Goal: Task Accomplishment & Management: Use online tool/utility

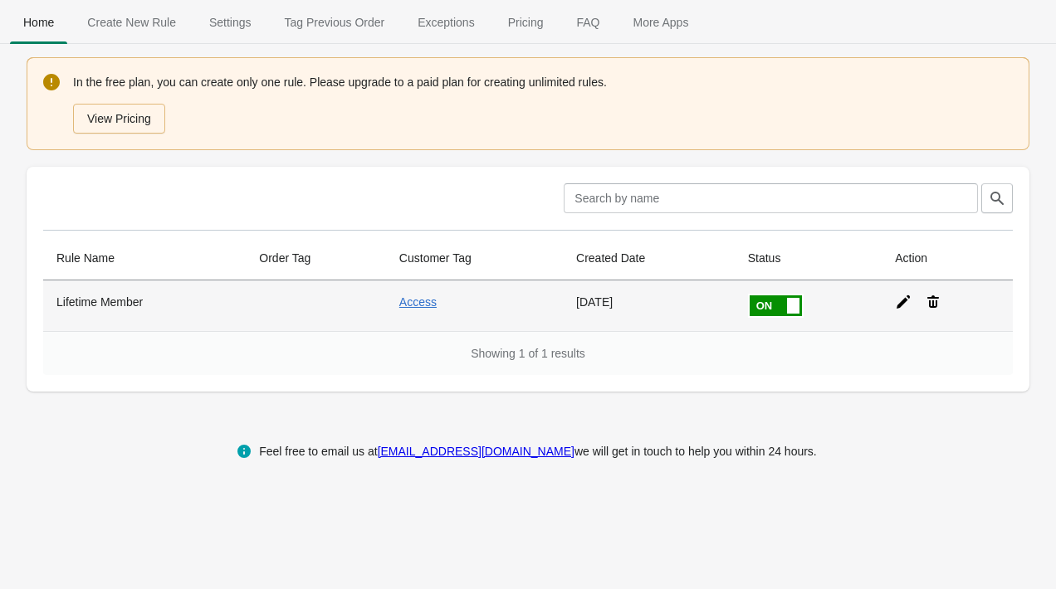
click at [939, 296] on icon at bounding box center [932, 302] width 17 height 17
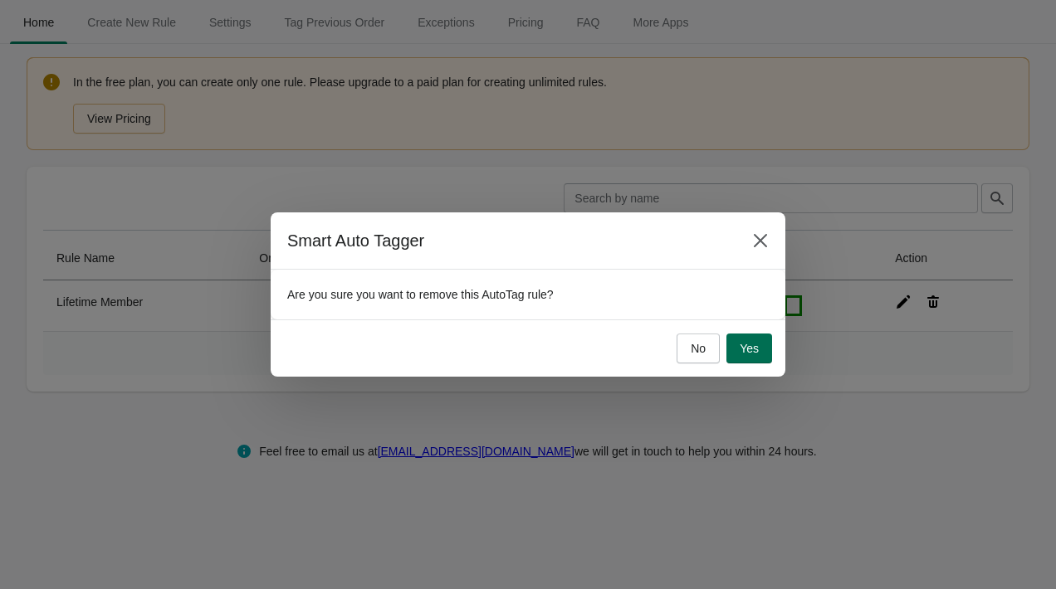
click at [740, 346] on span "Yes" at bounding box center [748, 348] width 19 height 13
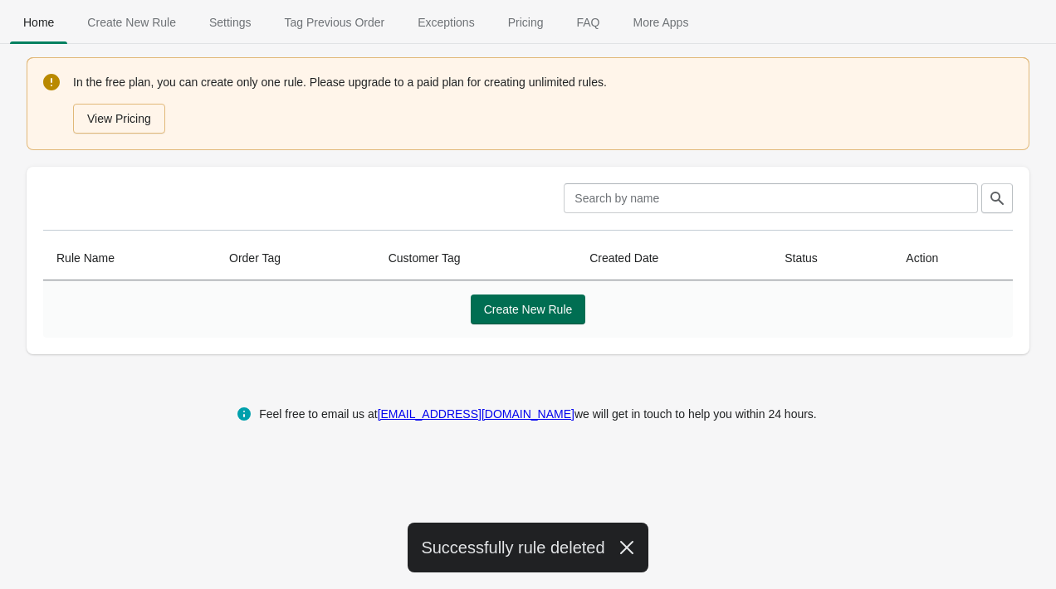
click at [518, 300] on button "Create New Rule" at bounding box center [528, 310] width 115 height 30
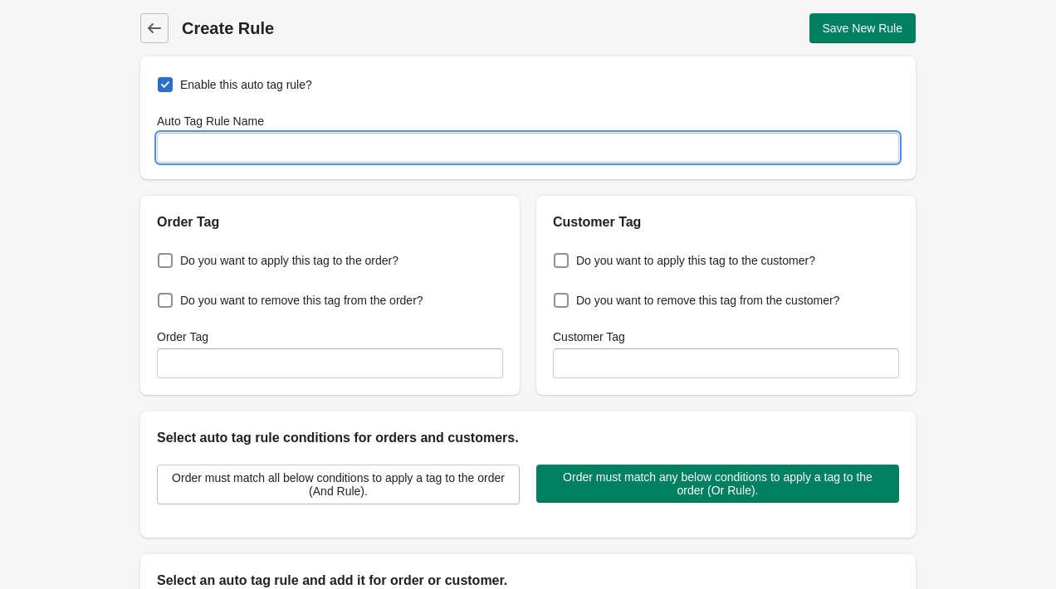
click at [328, 144] on input "Auto Tag Rule Name" at bounding box center [528, 148] width 742 height 30
type input "SVG Resell Vault"
click at [100, 230] on div "Back Create Rule Save New Rule Enable this auto tag rule? Auto Tag Rule Name SV…" at bounding box center [528, 402] width 1056 height 804
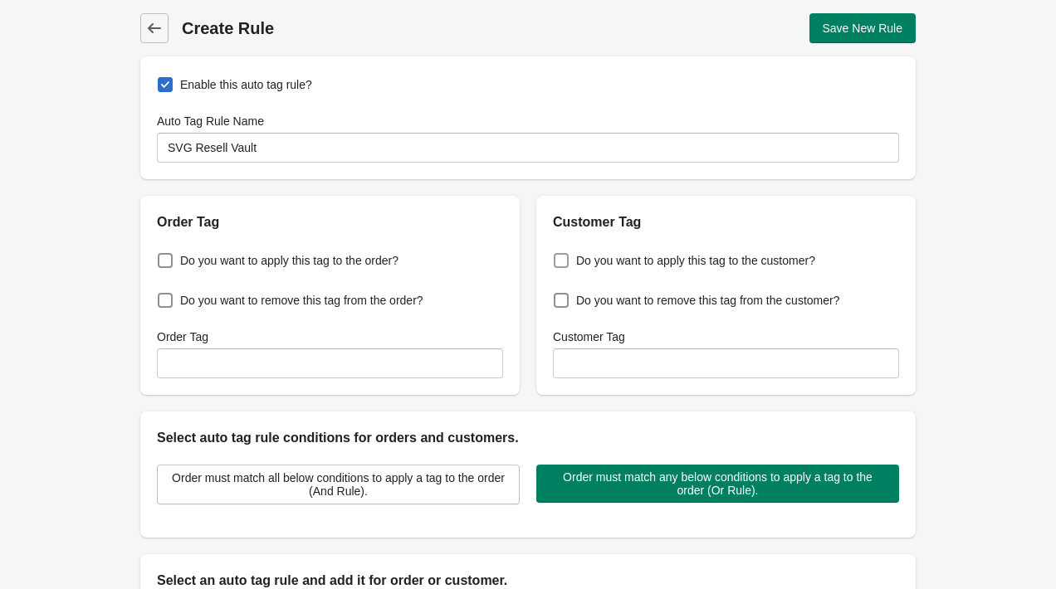
click at [665, 260] on span "Do you want to apply this tag to the customer?" at bounding box center [695, 260] width 239 height 17
click at [558, 256] on input "Do you want to apply this tag to the customer?" at bounding box center [557, 256] width 1 height 1
checkbox input "true"
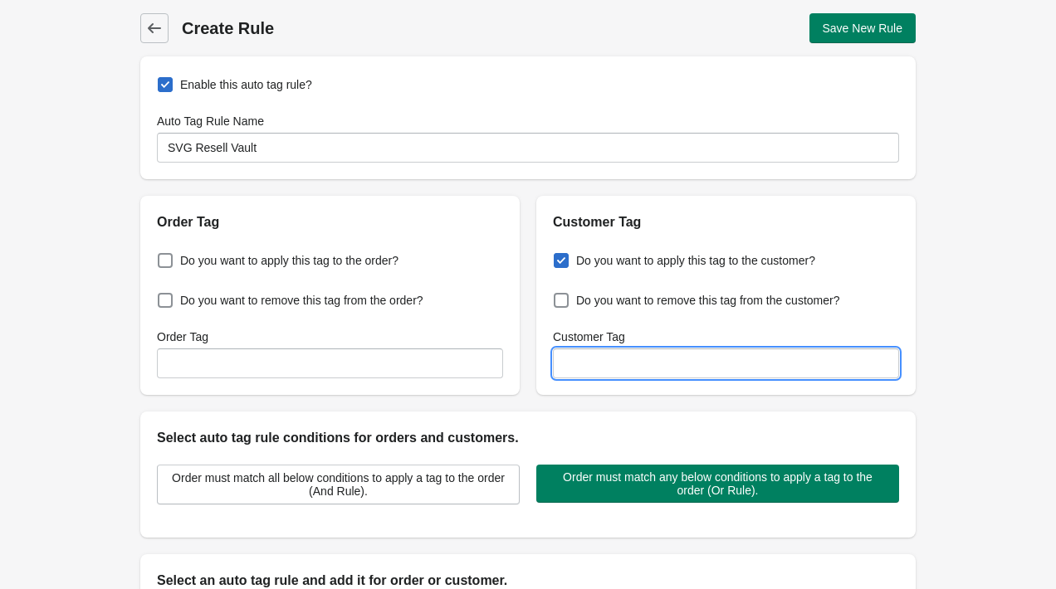
click at [714, 373] on input "Customer Tag" at bounding box center [726, 364] width 346 height 30
type input "SVG Vault"
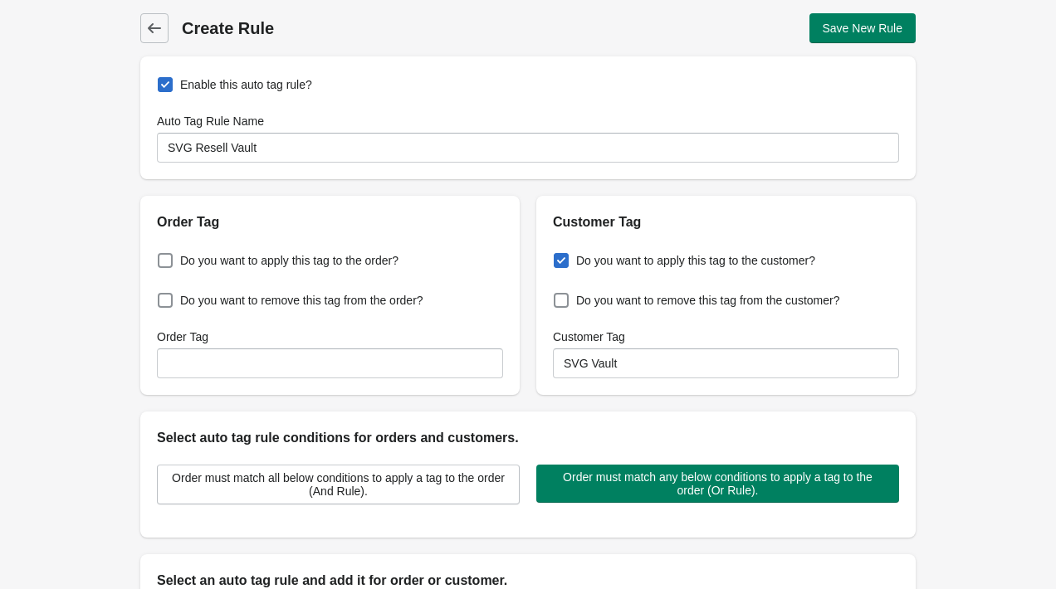
click at [953, 369] on div "Back Create Rule Save New Rule Enable this auto tag rule? Auto Tag Rule Name SV…" at bounding box center [528, 402] width 1056 height 804
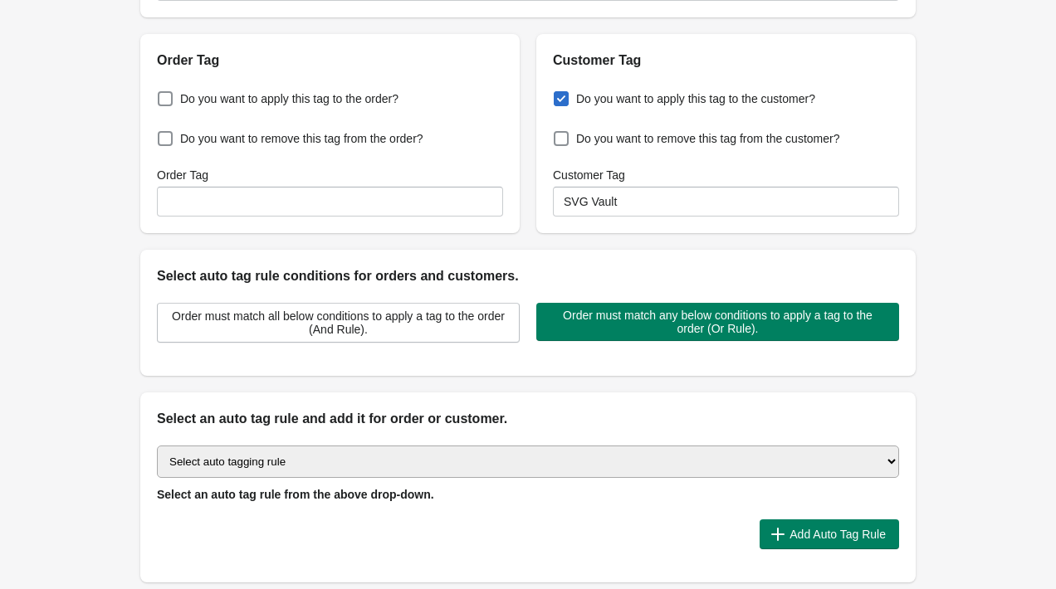
scroll to position [185, 0]
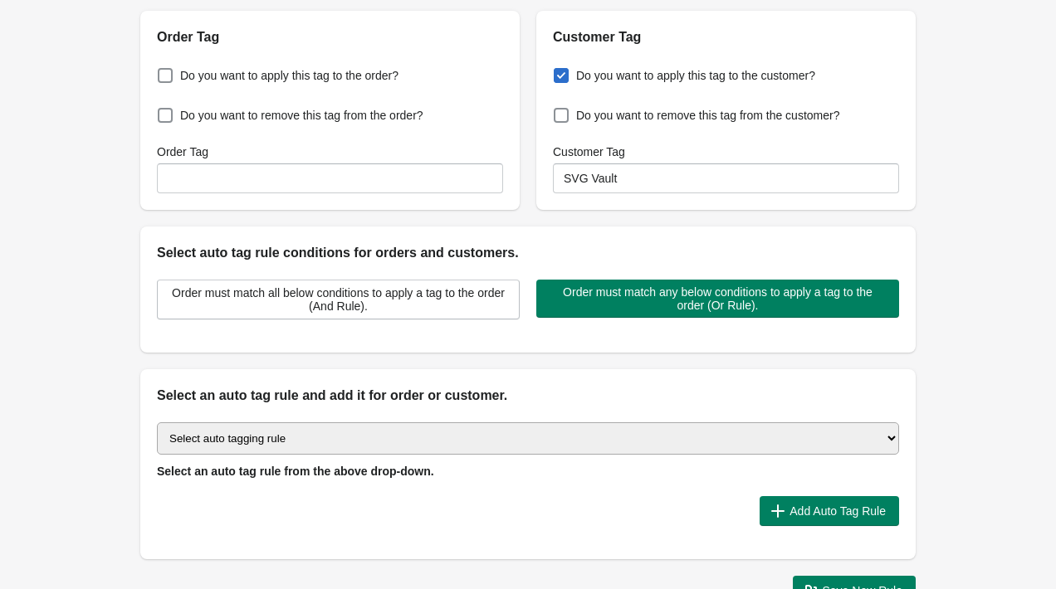
click at [422, 450] on select "Select auto tagging rule Tag by order amount Tag based on the order count (Volu…" at bounding box center [528, 438] width 742 height 32
select select "1"
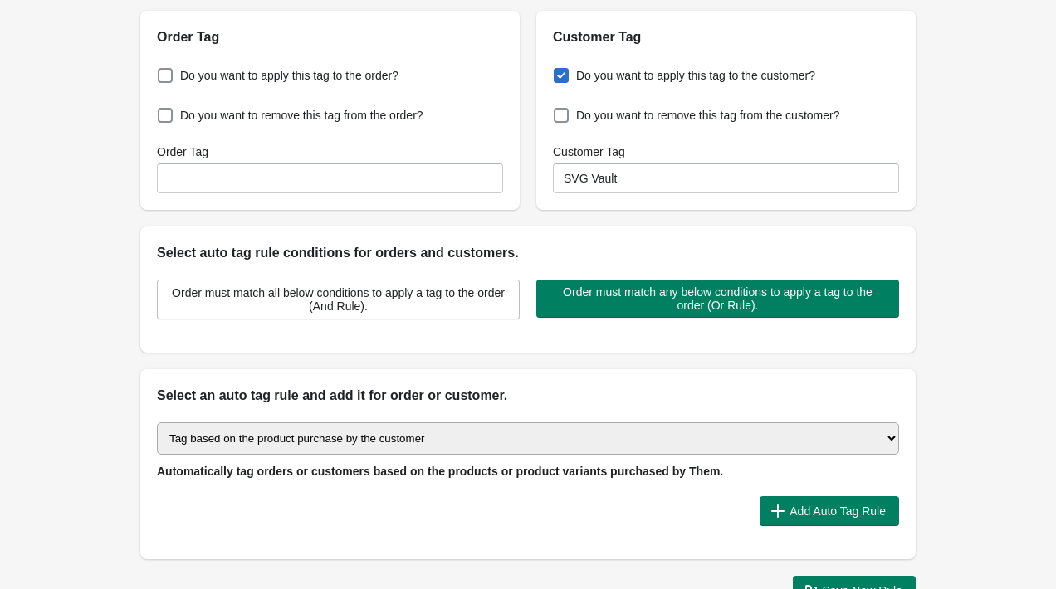
scroll to position [246, 0]
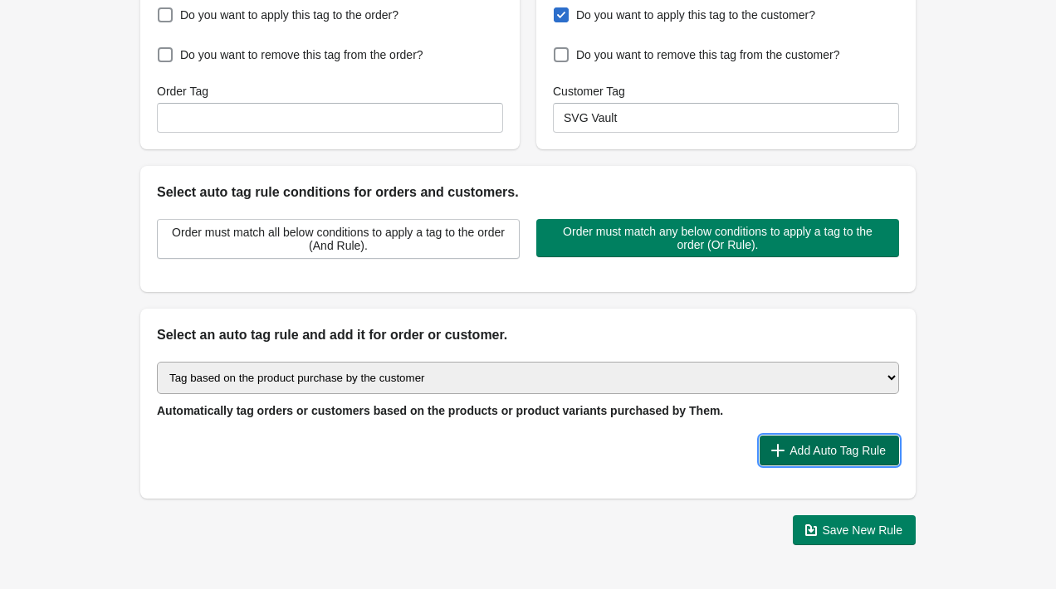
click at [872, 442] on span "Add Auto Tag Rule" at bounding box center [829, 450] width 113 height 17
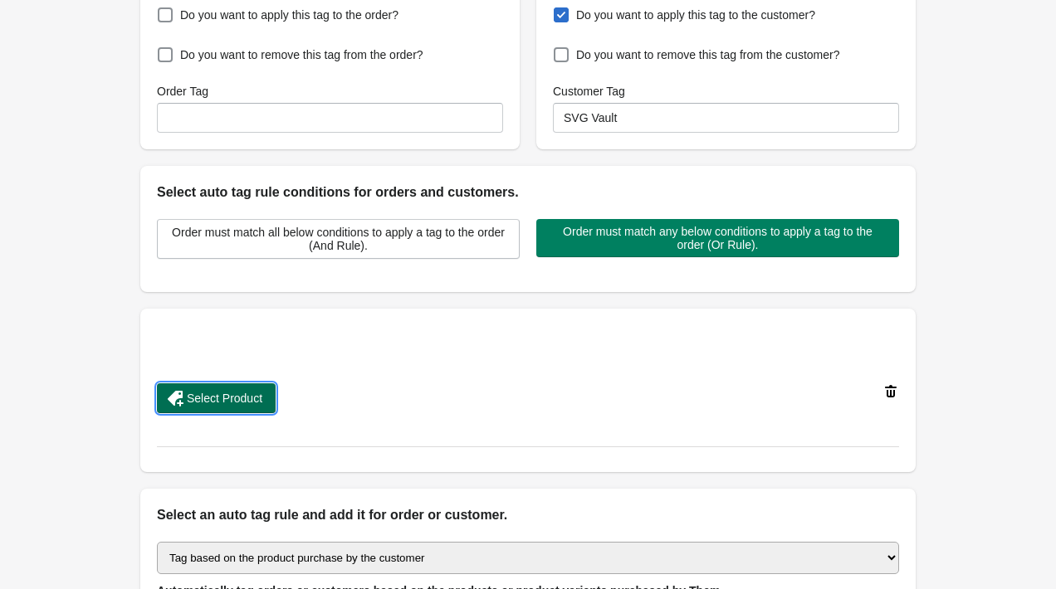
click at [252, 394] on span "Select Product" at bounding box center [225, 398] width 76 height 13
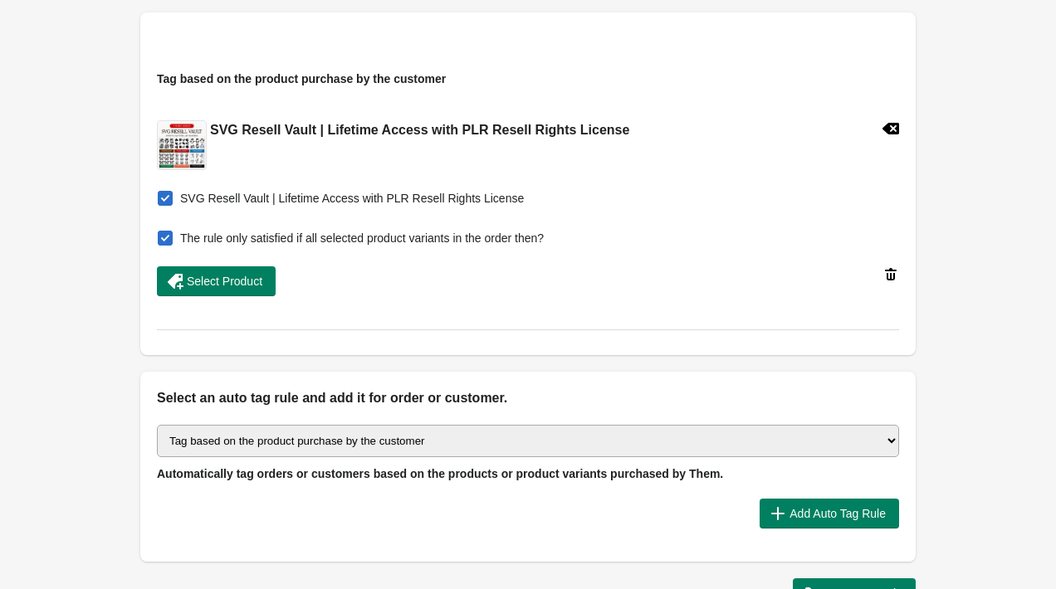
scroll to position [565, 0]
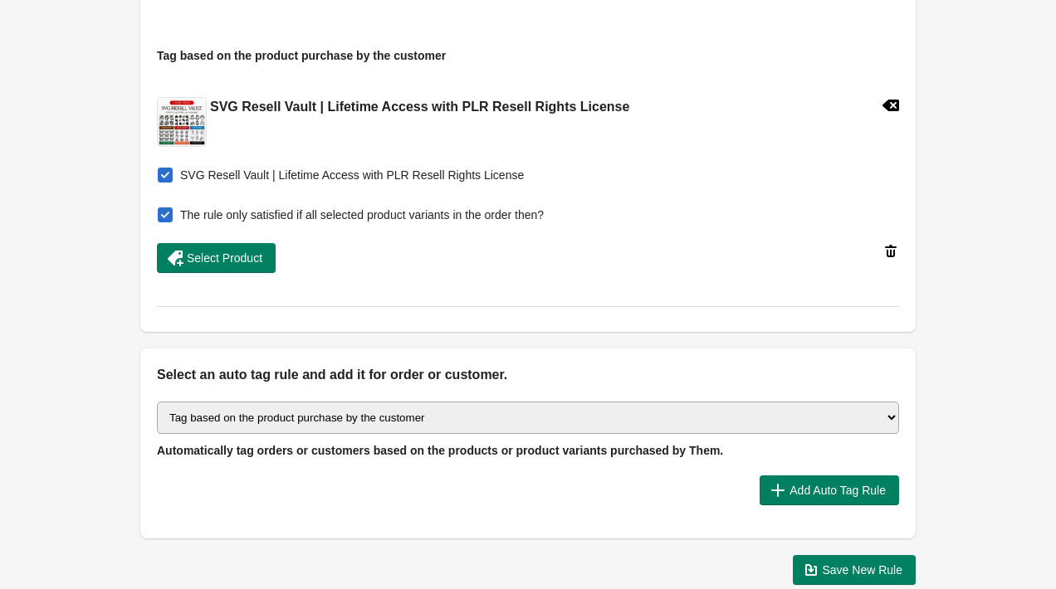
click at [183, 222] on span "The rule only satisfied if all selected product variants in the order then?" at bounding box center [361, 215] width 363 height 17
click at [162, 211] on input "The rule only satisfied if all selected product variants in the order then?" at bounding box center [161, 210] width 1 height 1
checkbox input "false"
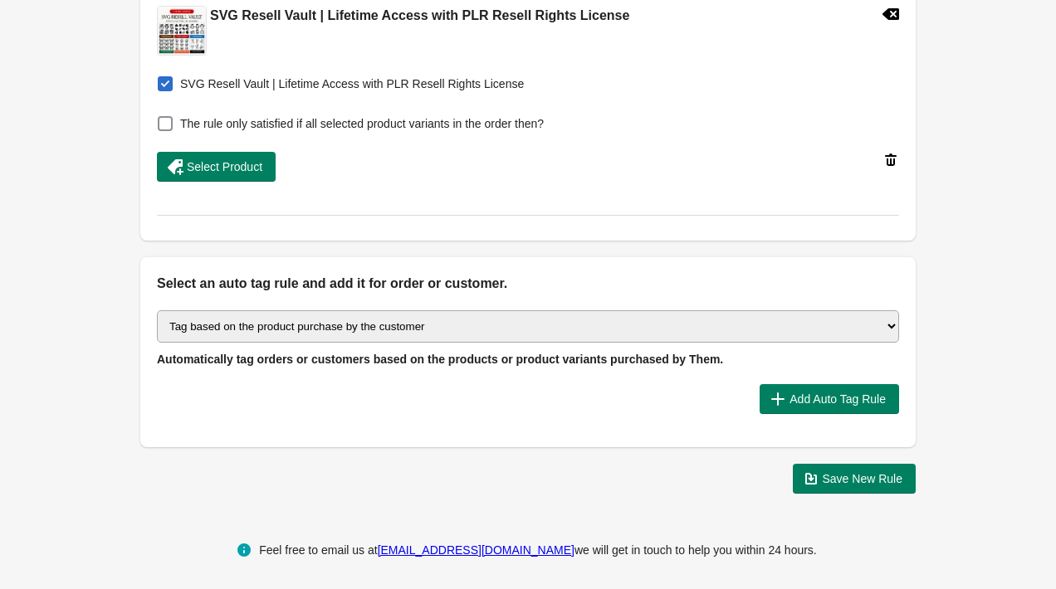
scroll to position [661, 0]
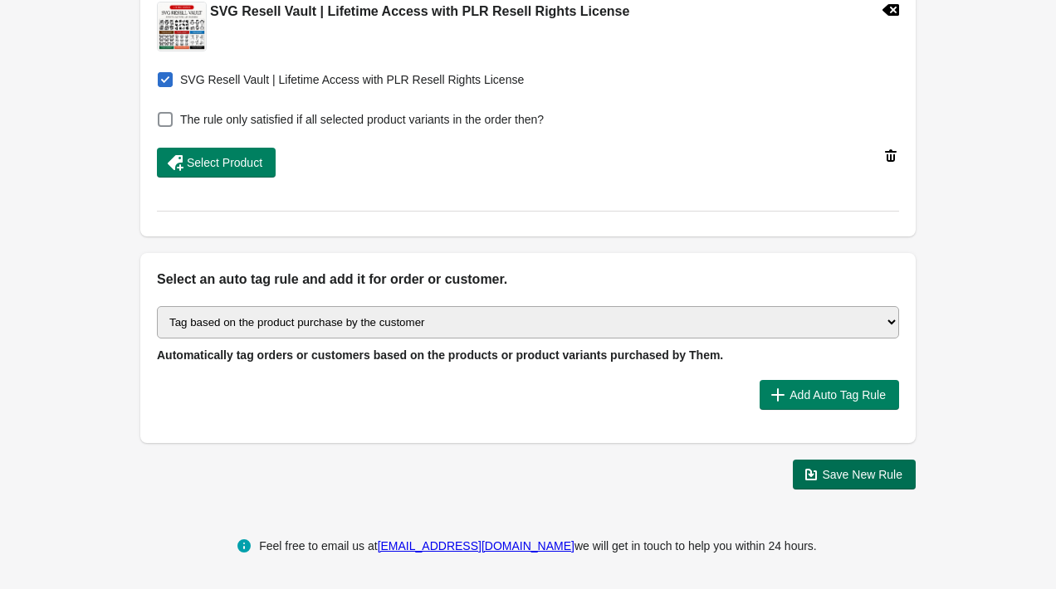
click at [883, 476] on span "Save New Rule" at bounding box center [862, 474] width 80 height 13
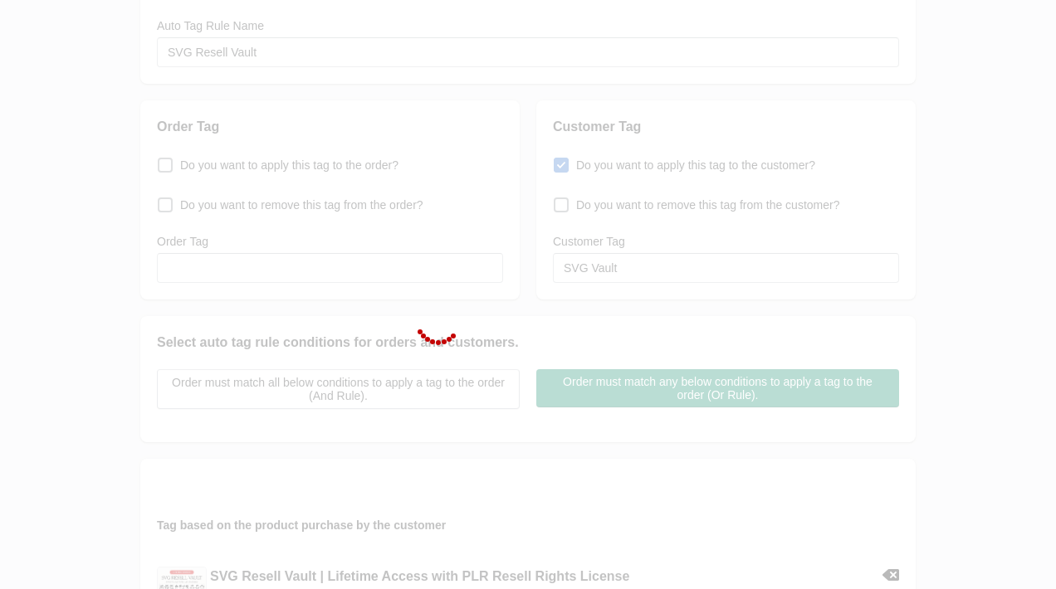
scroll to position [0, 0]
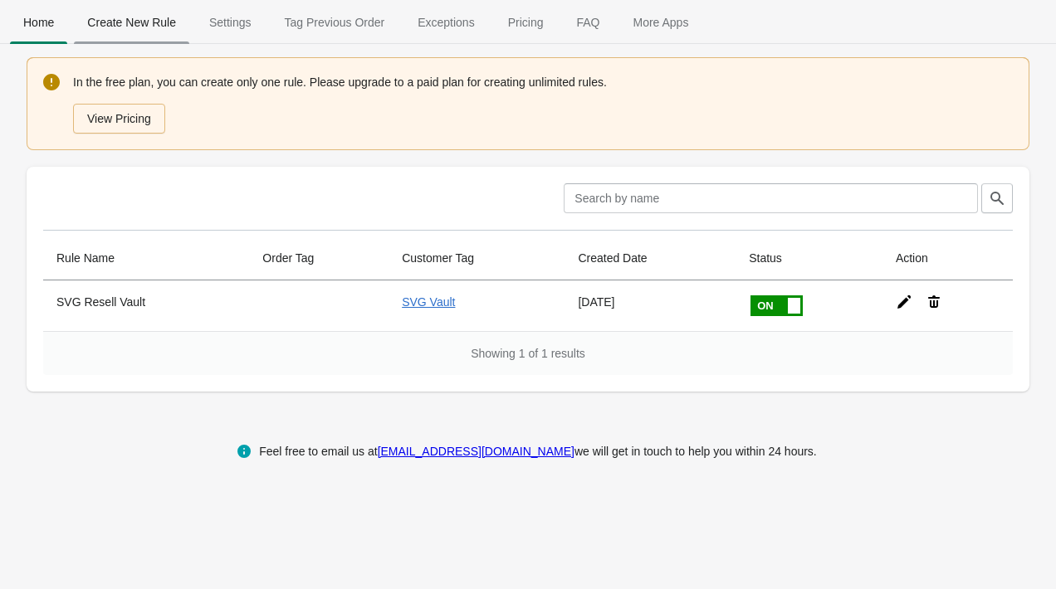
click at [127, 21] on span "Create New Rule" at bounding box center [131, 22] width 115 height 30
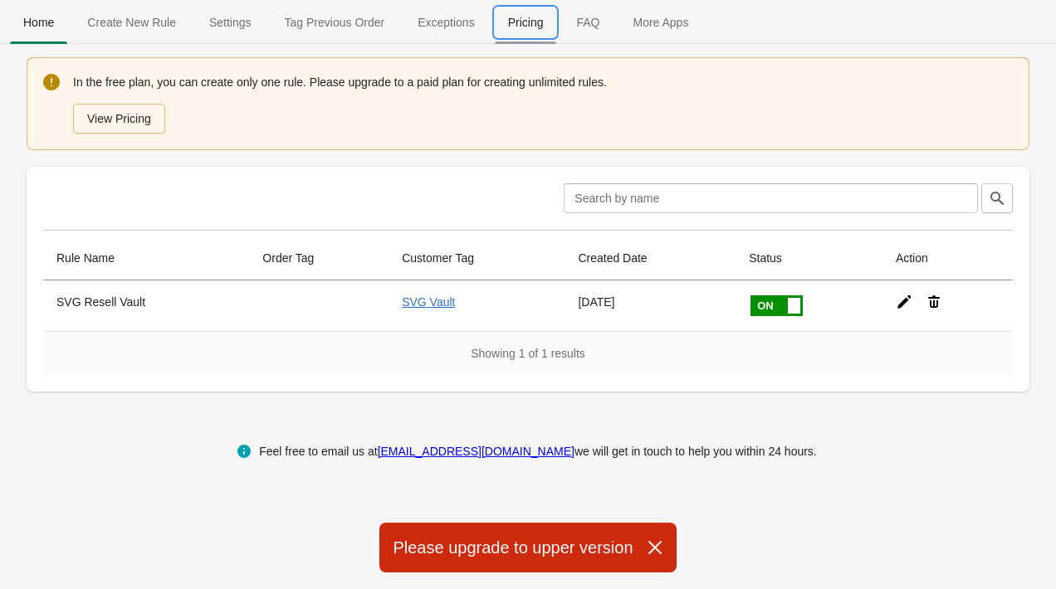
click at [521, 27] on span "Pricing" at bounding box center [526, 22] width 62 height 30
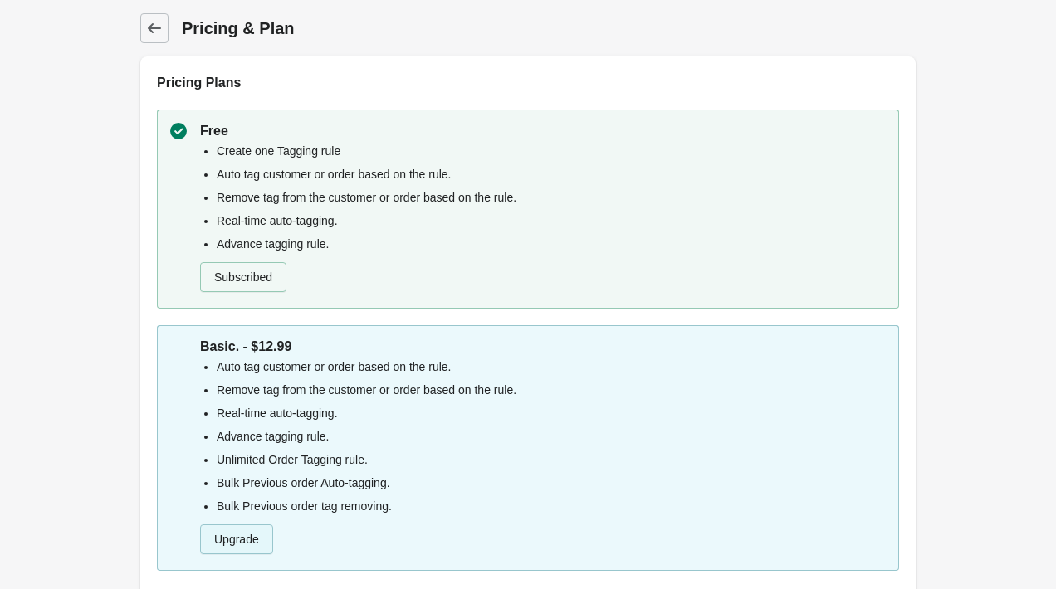
scroll to position [115, 0]
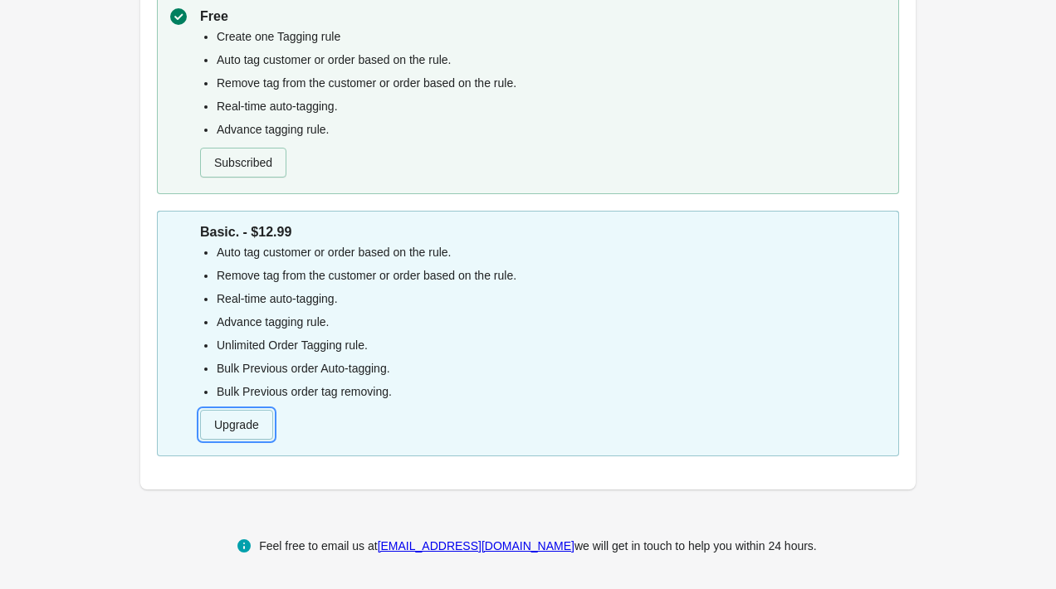
click at [258, 433] on button "Upgrade" at bounding box center [236, 425] width 73 height 30
